Goal: Transaction & Acquisition: Purchase product/service

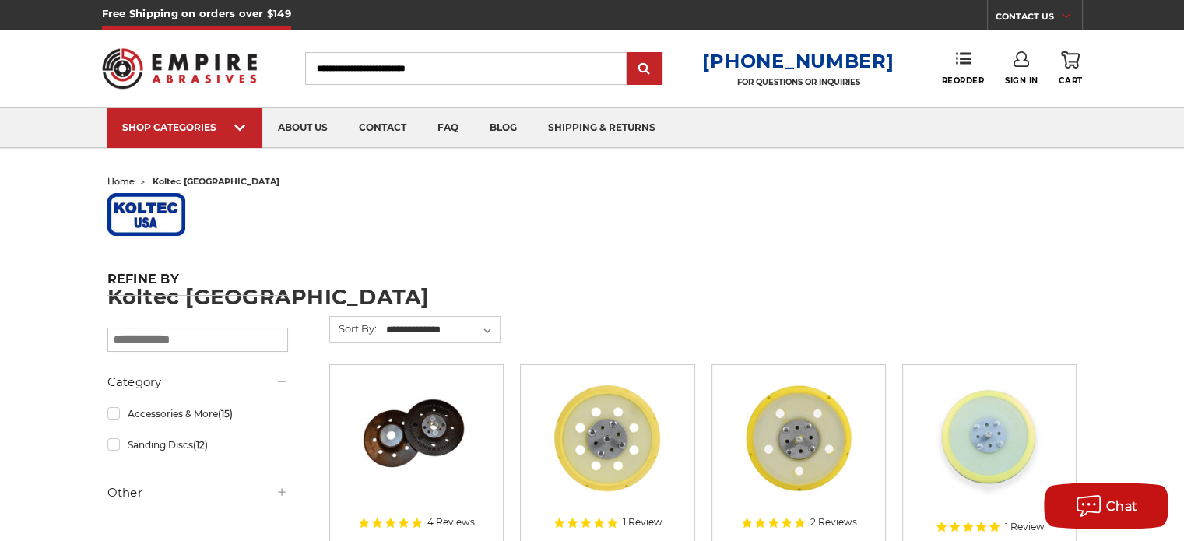
click at [430, 74] on input "Search" at bounding box center [466, 68] width 322 height 33
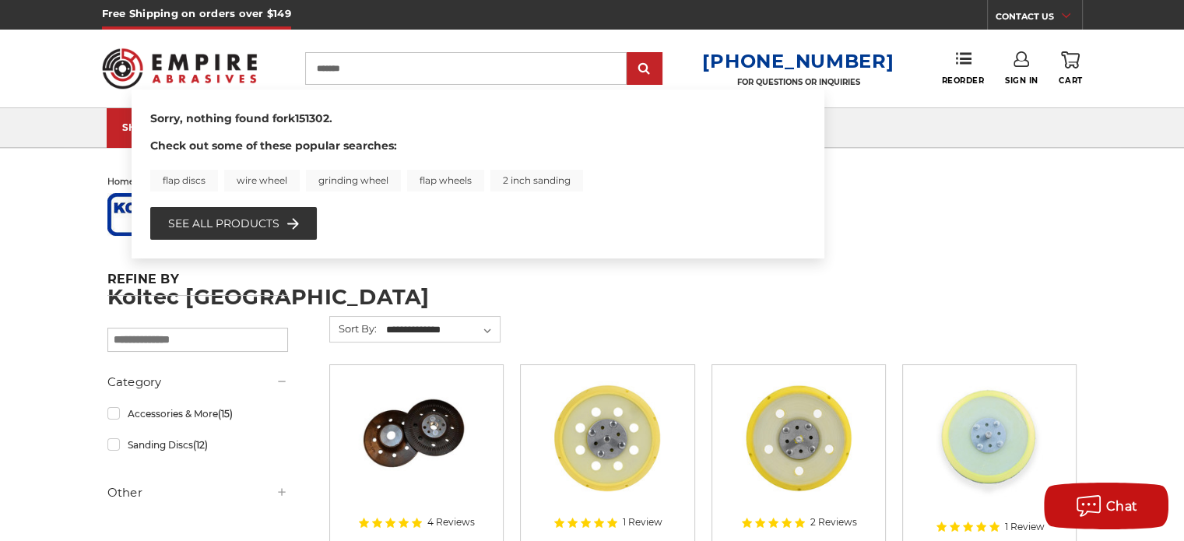
drag, startPoint x: 374, startPoint y: 72, endPoint x: 318, endPoint y: 72, distance: 56.1
click at [318, 73] on input "*******" at bounding box center [466, 68] width 322 height 33
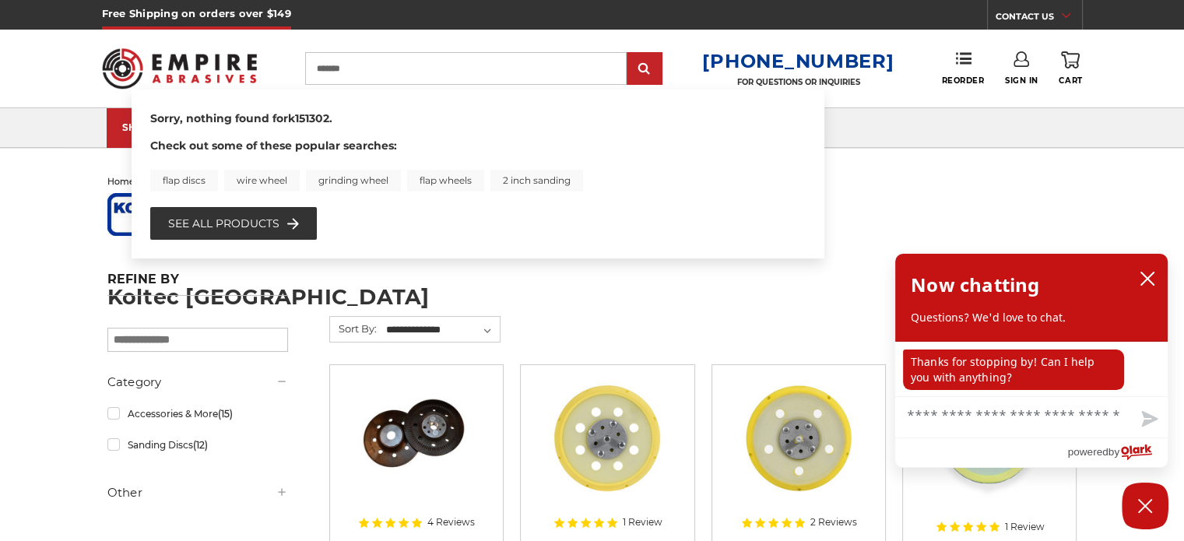
type input "*******"
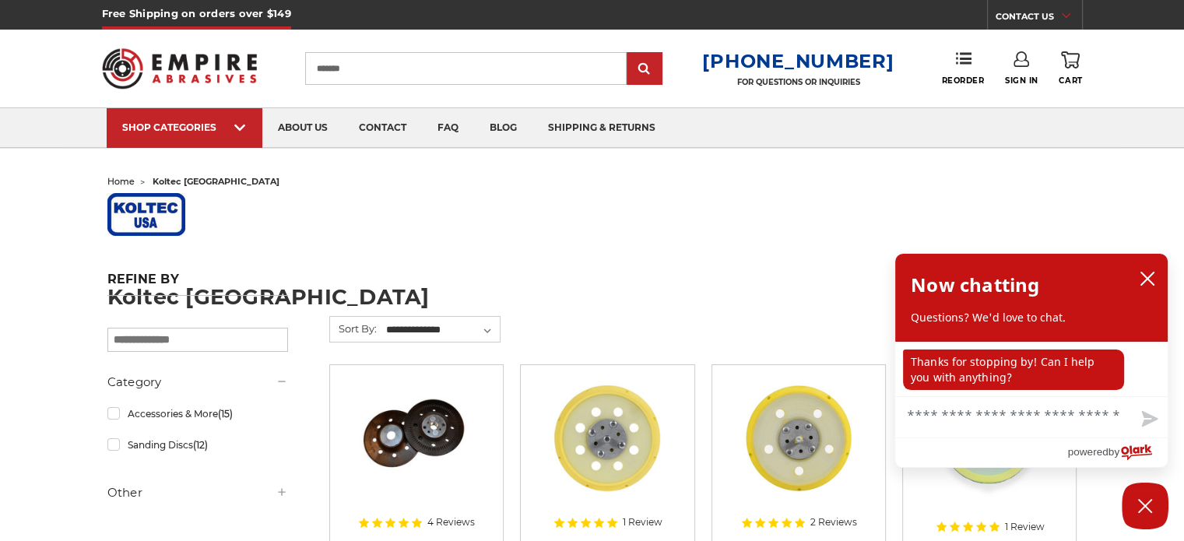
scroll to position [311, 0]
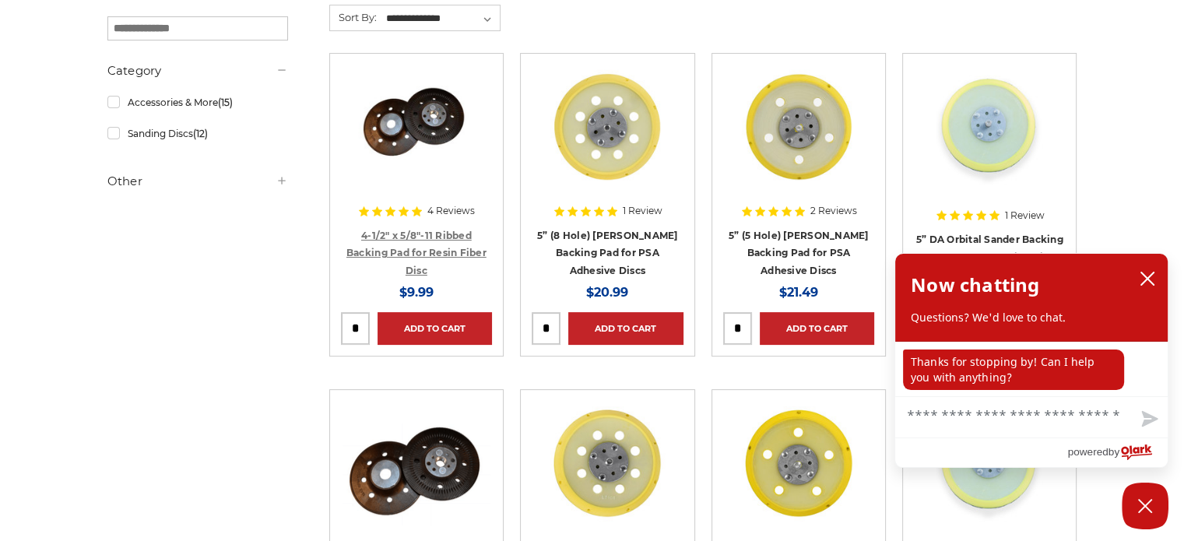
click at [384, 230] on link "4-1/2" x 5/8"-11 Ribbed Backing Pad for Resin Fiber Disc" at bounding box center [416, 253] width 140 height 47
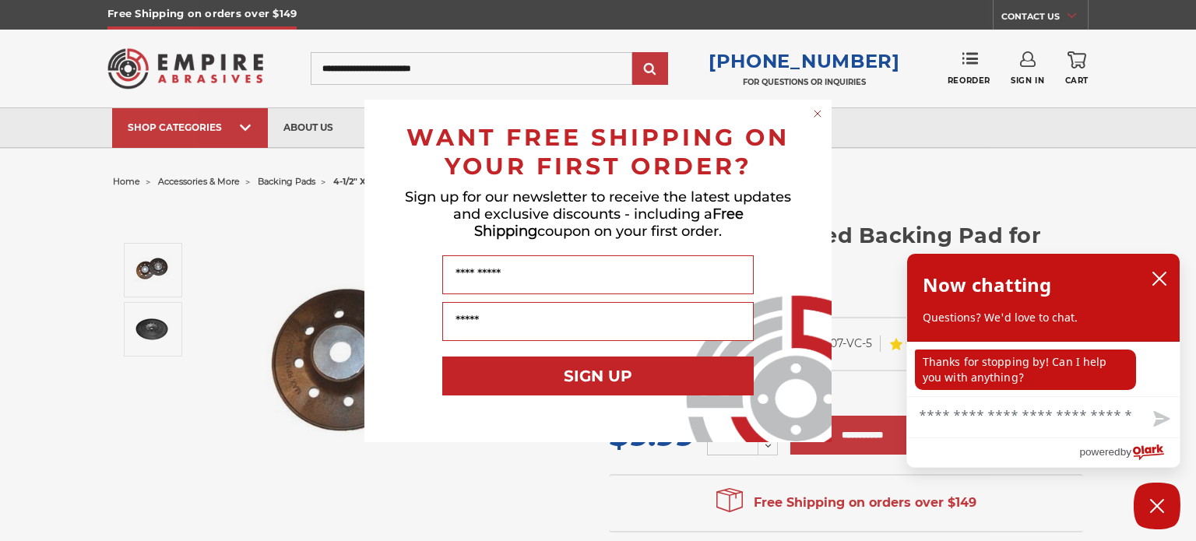
click at [816, 116] on circle "Close dialog" at bounding box center [817, 113] width 15 height 15
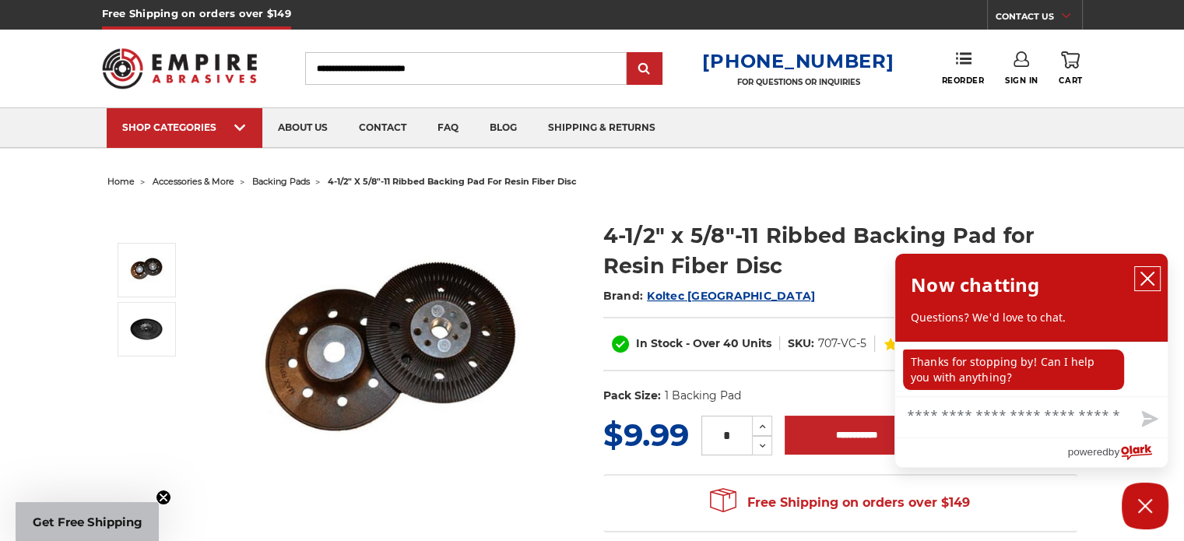
click at [1144, 276] on icon "close chatbox" at bounding box center [1147, 278] width 12 height 12
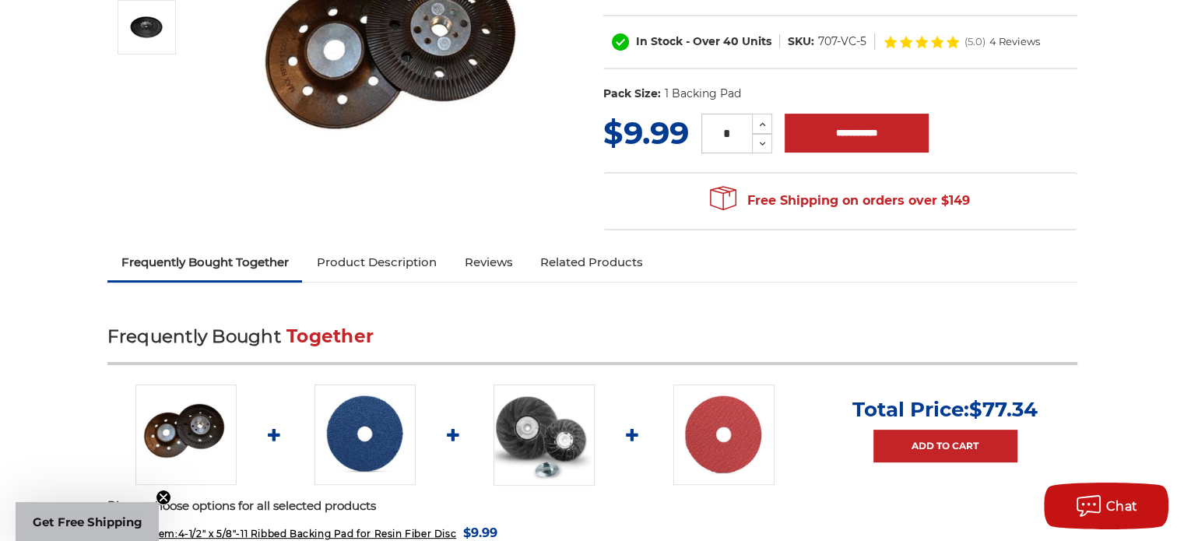
scroll to position [311, 0]
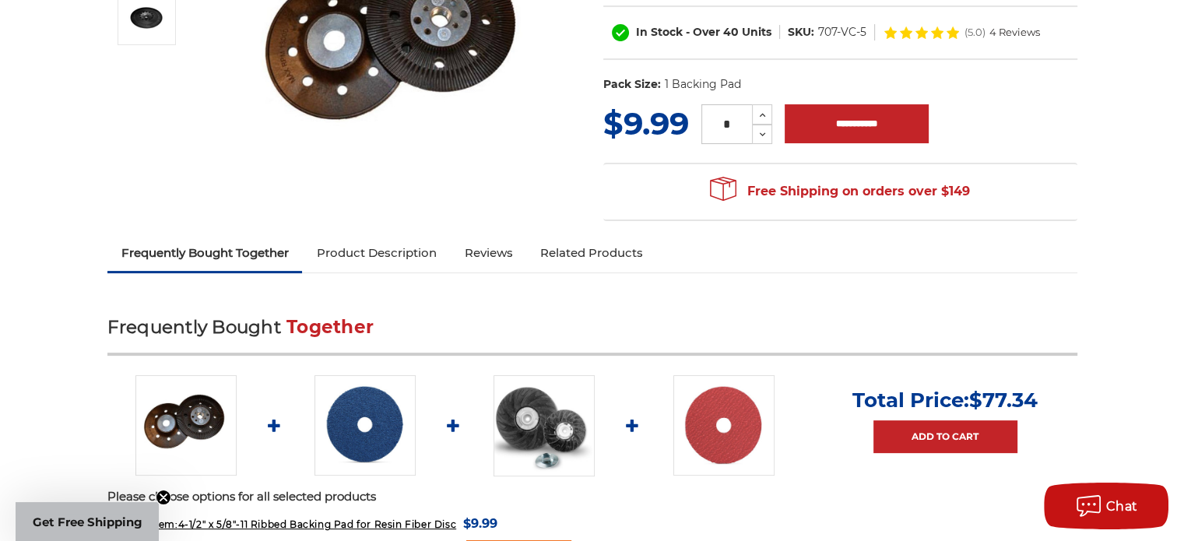
click at [339, 255] on link "Product Description" at bounding box center [376, 253] width 148 height 34
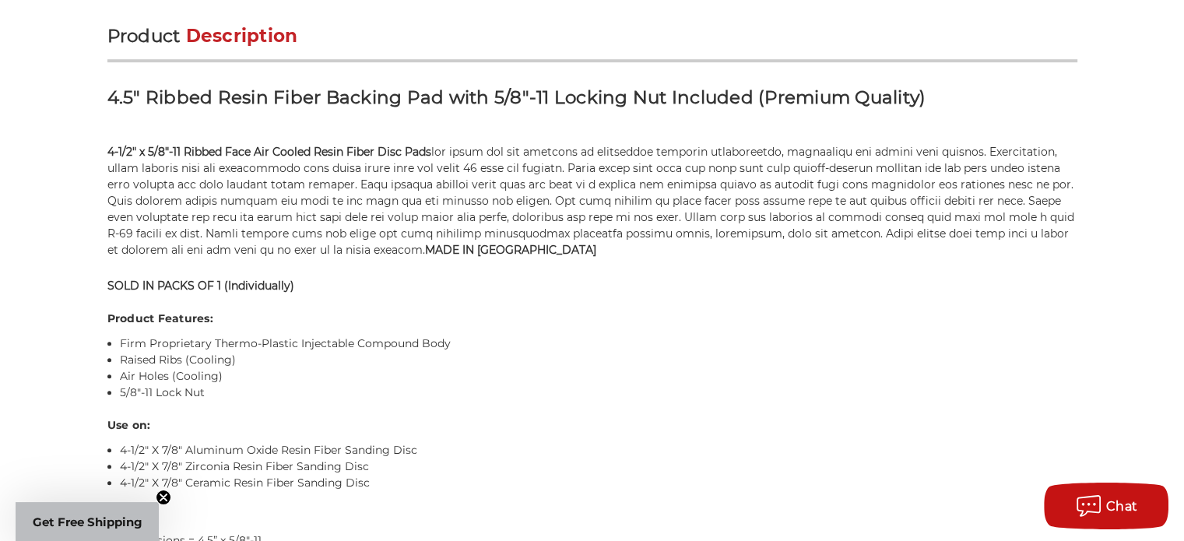
scroll to position [944, 0]
